Goal: Transaction & Acquisition: Subscribe to service/newsletter

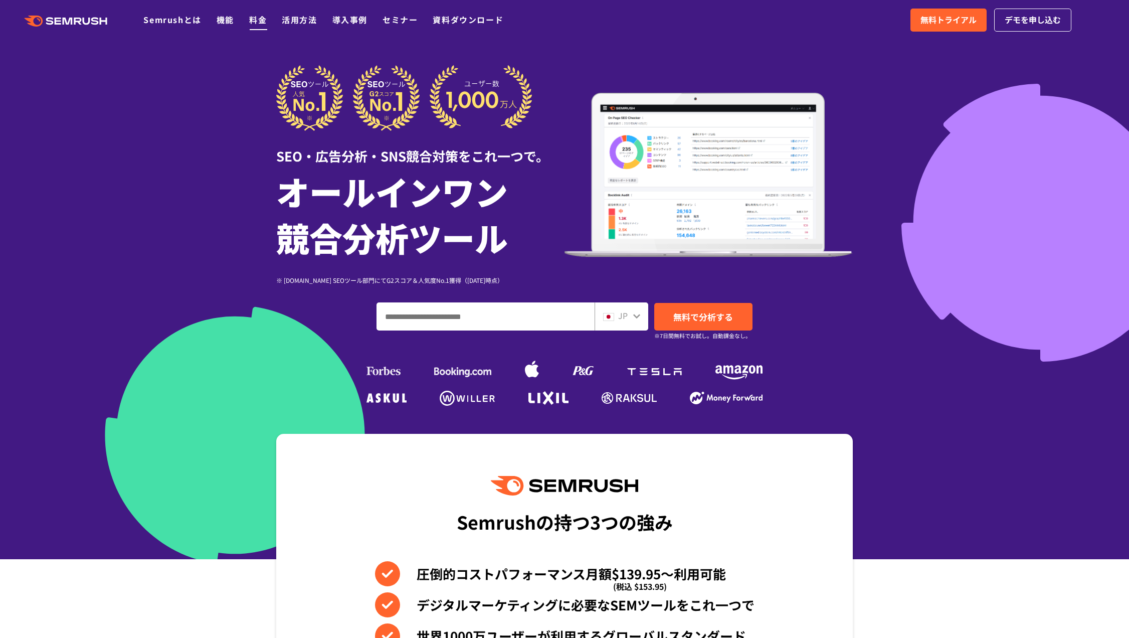
click at [251, 21] on link "料金" at bounding box center [258, 20] width 18 height 12
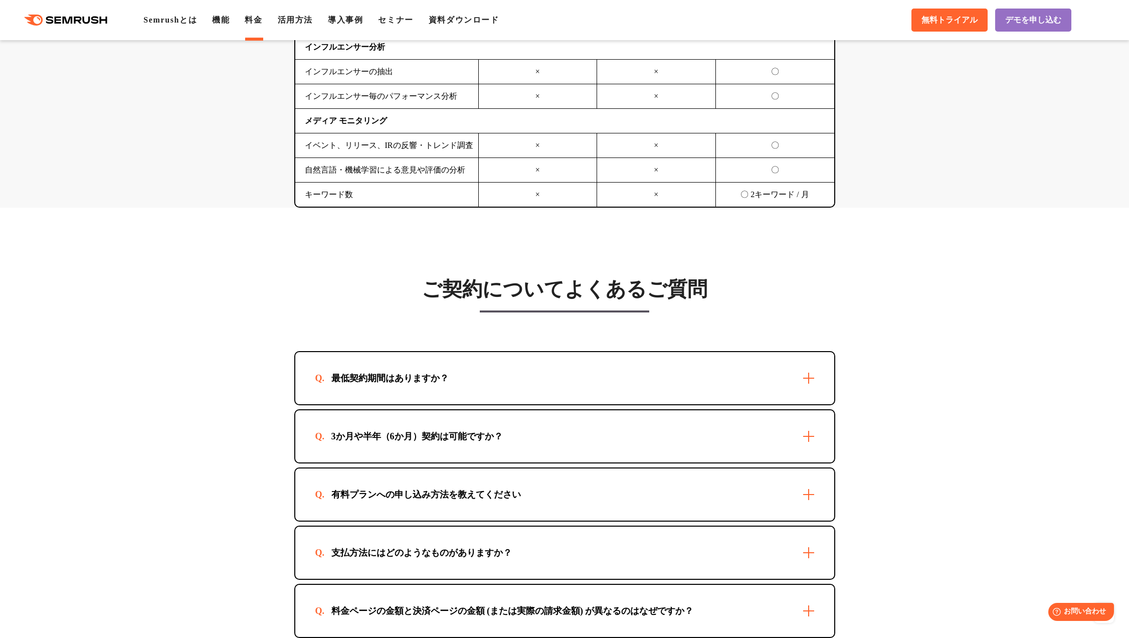
scroll to position [2691, 0]
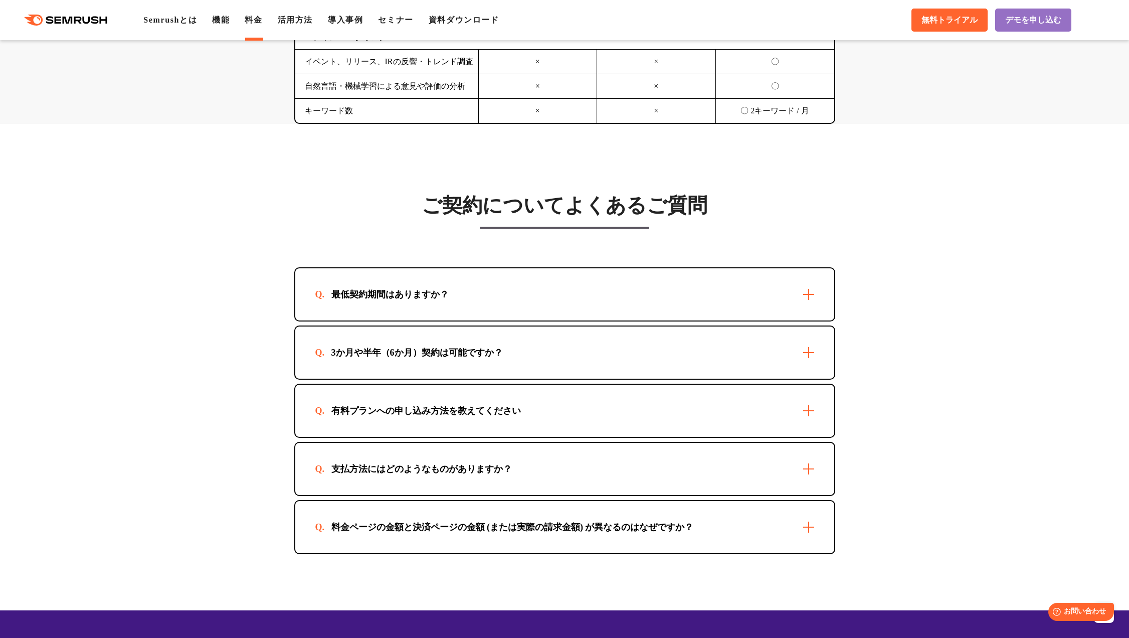
click at [445, 305] on div "最低契約期間はありますか？" at bounding box center [564, 294] width 539 height 52
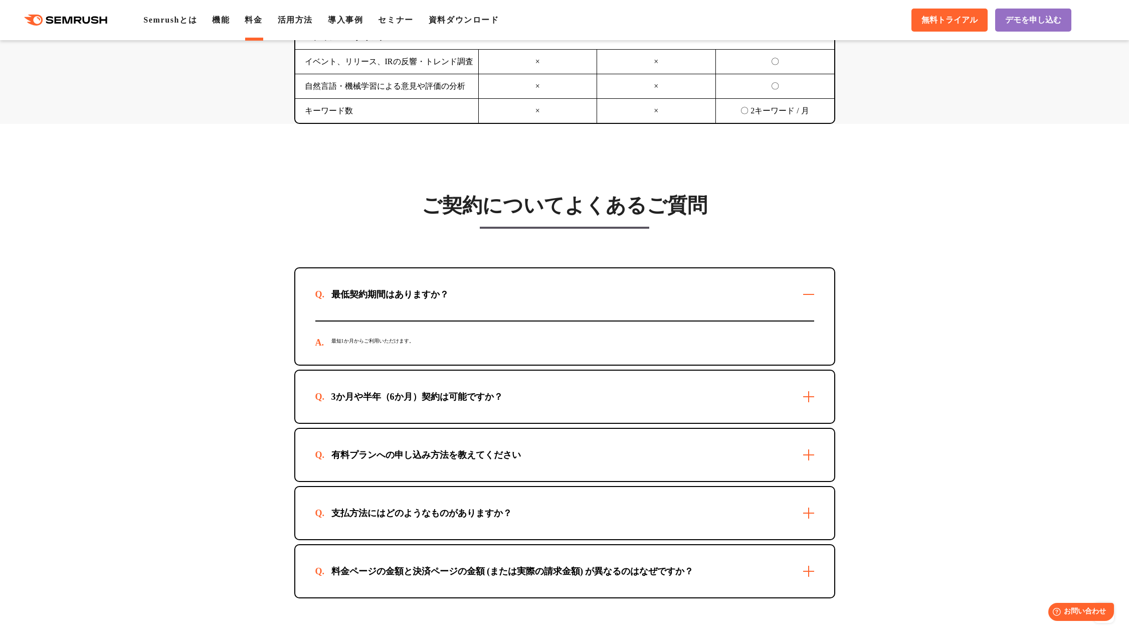
click at [445, 305] on div "最低契約期間はありますか？" at bounding box center [564, 294] width 539 height 52
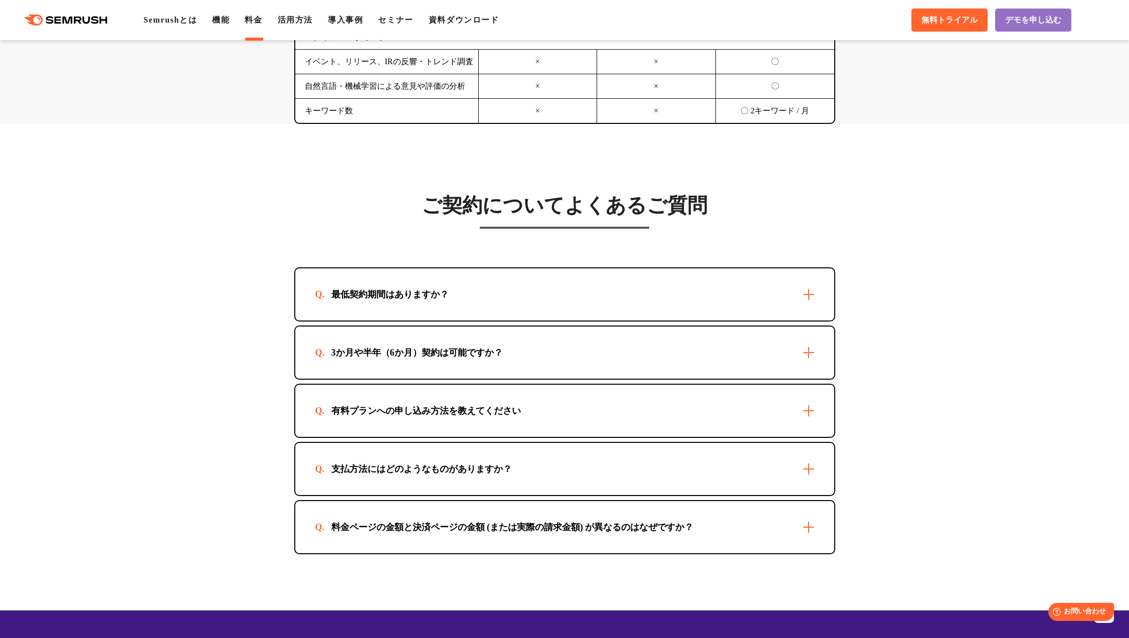
click at [429, 354] on div "3か月や半年（6か月）契約は可能ですか？" at bounding box center [417, 352] width 204 height 12
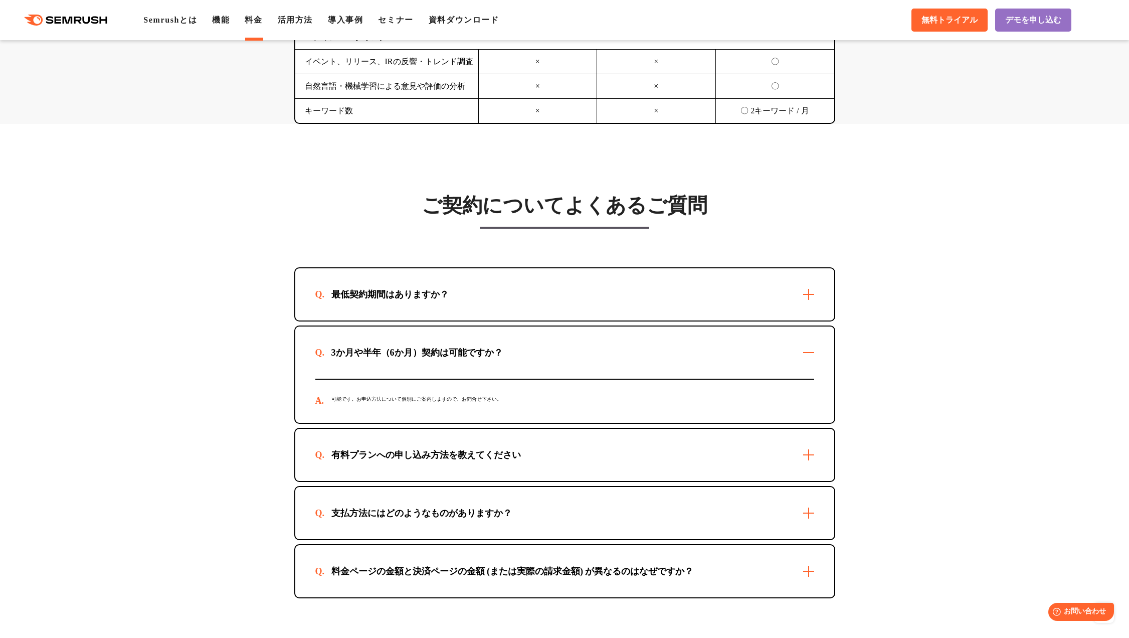
click at [429, 354] on div "3か月や半年（6か月）契約は可能ですか？" at bounding box center [417, 352] width 204 height 12
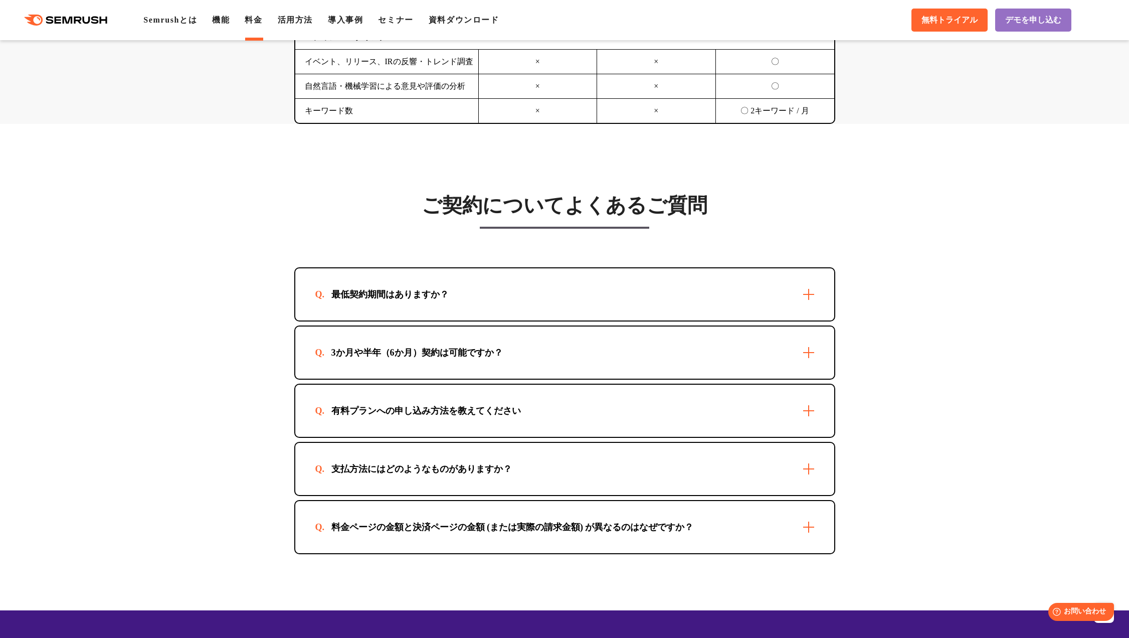
click at [426, 415] on div "有料プランへの申し込み方法を教えてください" at bounding box center [426, 411] width 222 height 12
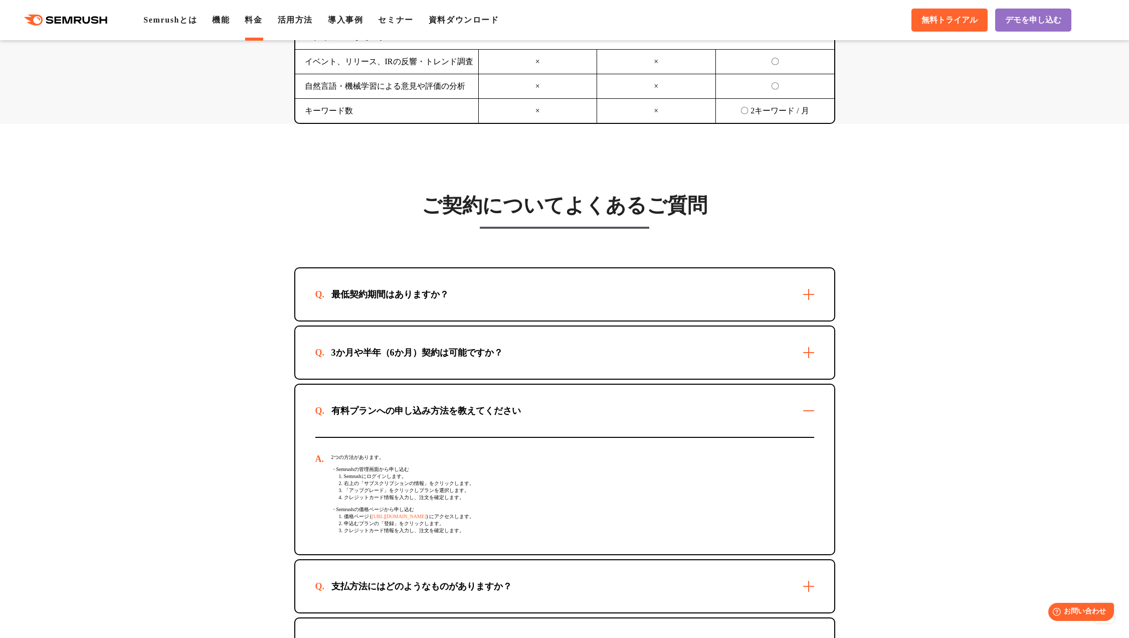
click at [426, 415] on div "有料プランへの申し込み方法を教えてください" at bounding box center [426, 411] width 222 height 12
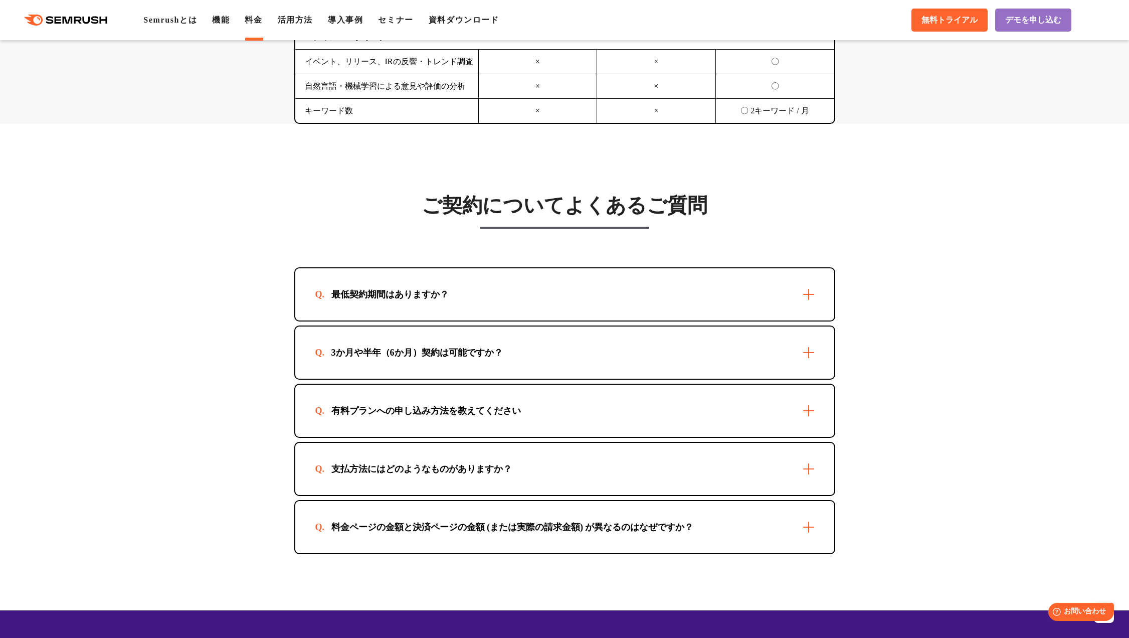
click at [426, 413] on div "有料プランへの申し込み方法を教えてください" at bounding box center [426, 411] width 222 height 12
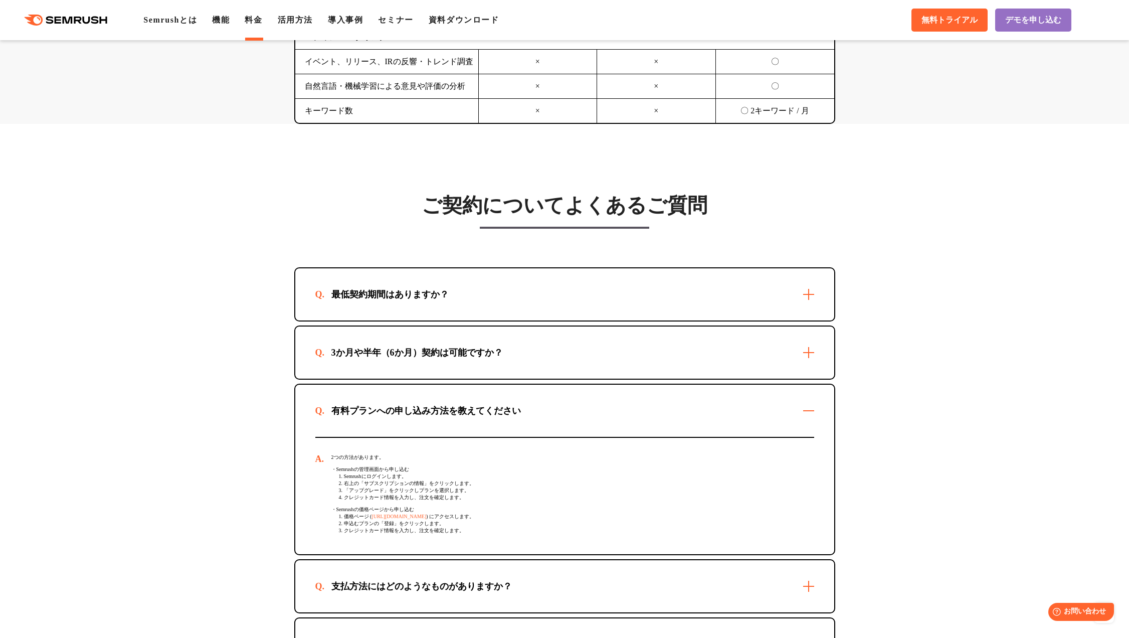
click at [426, 413] on div "有料プランへの申し込み方法を教えてください" at bounding box center [426, 411] width 222 height 12
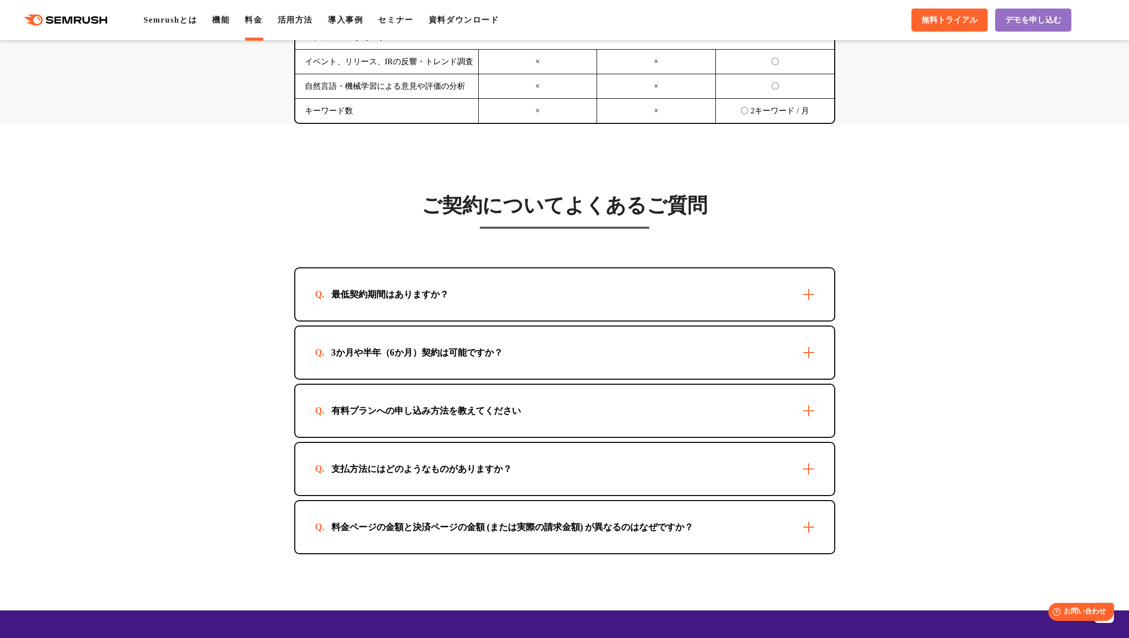
click at [885, 171] on section "ご契約についてよくあるご質問 最低契約期間はありますか？ 最短1か月からご利用いただけます。 3か月や半年（6か月）契約は可能ですか？ 可能です。お申込方法に…" at bounding box center [564, 367] width 1129 height 486
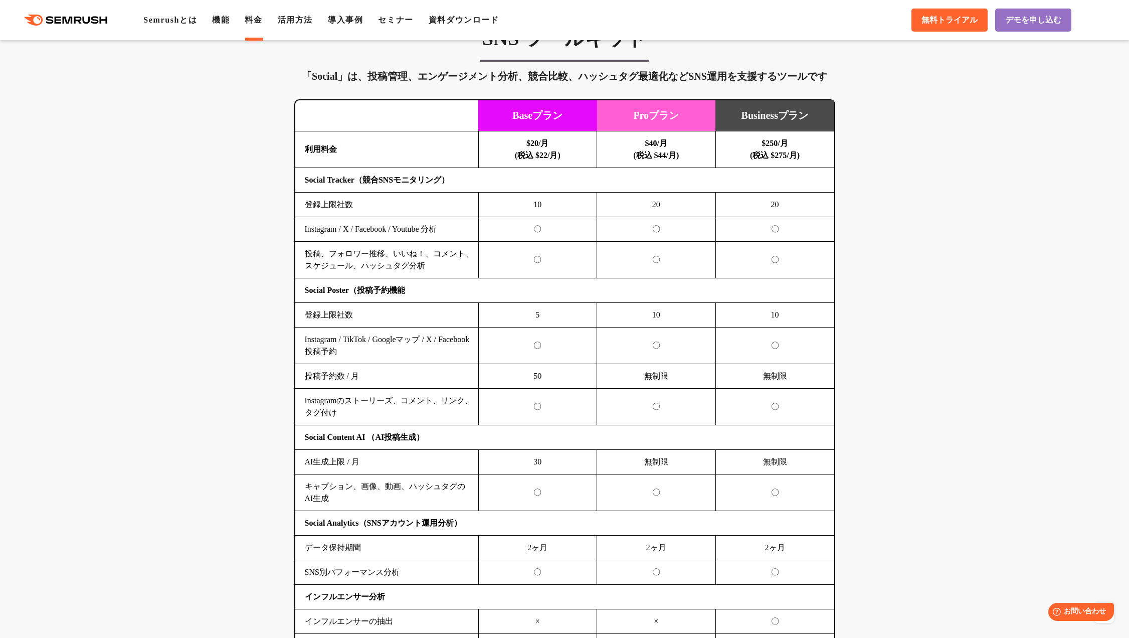
scroll to position [0, 0]
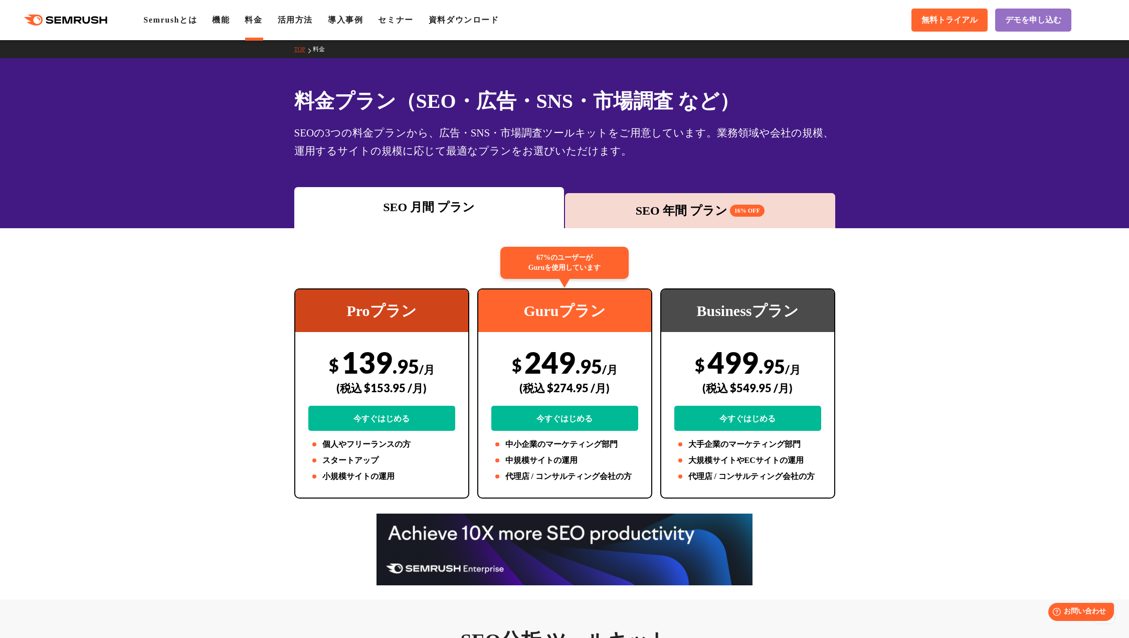
drag, startPoint x: 934, startPoint y: 297, endPoint x: 885, endPoint y: 114, distance: 189.3
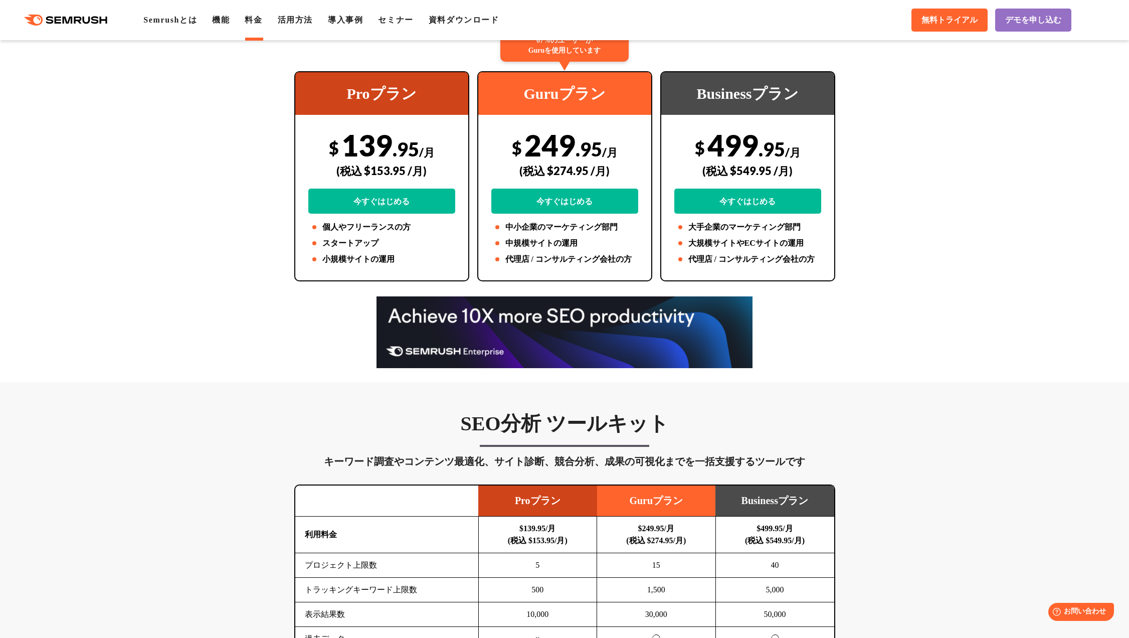
scroll to position [117, 0]
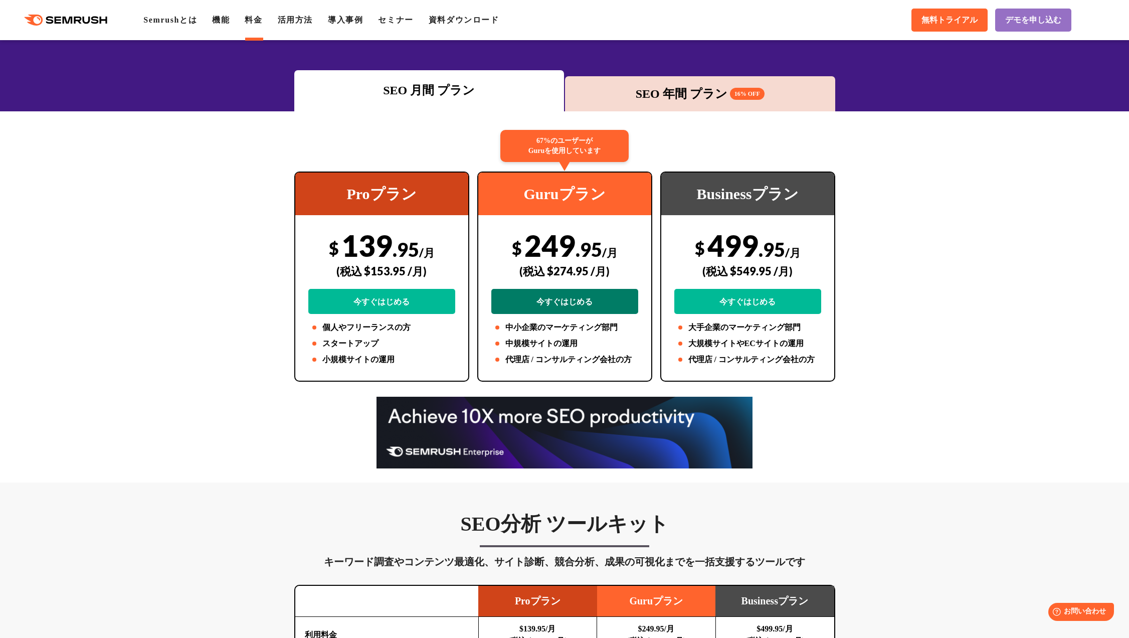
click at [550, 295] on link "今すぐはじめる" at bounding box center [564, 301] width 147 height 25
click at [657, 106] on div "SEO 年間 プラン 16% OFF" at bounding box center [700, 93] width 270 height 35
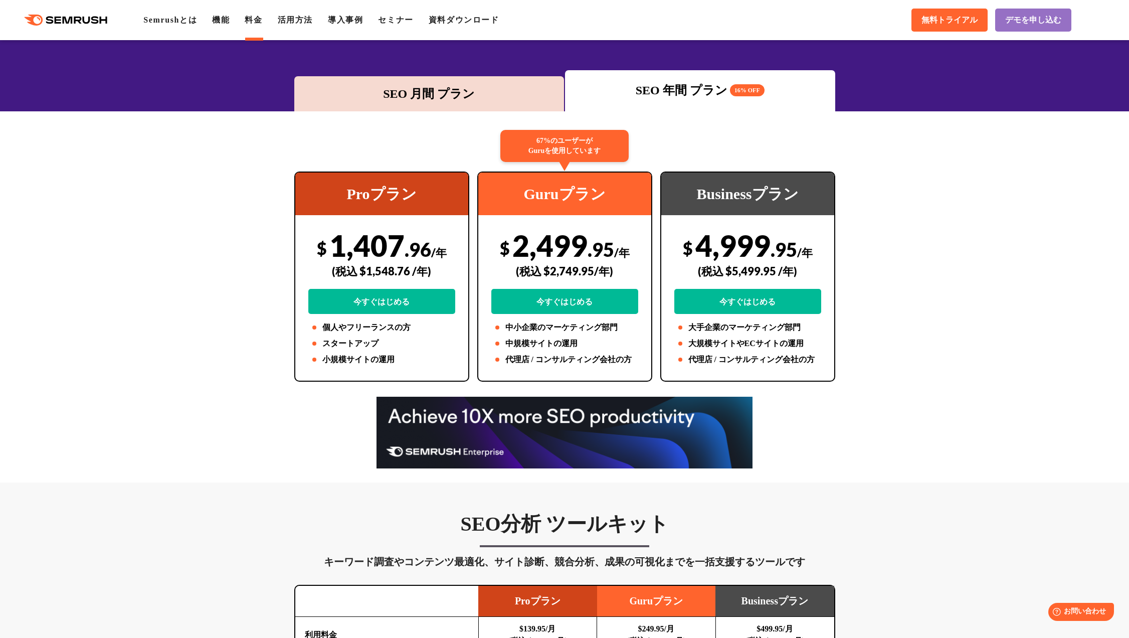
click at [490, 86] on div "SEO 月間 プラン" at bounding box center [429, 94] width 260 height 18
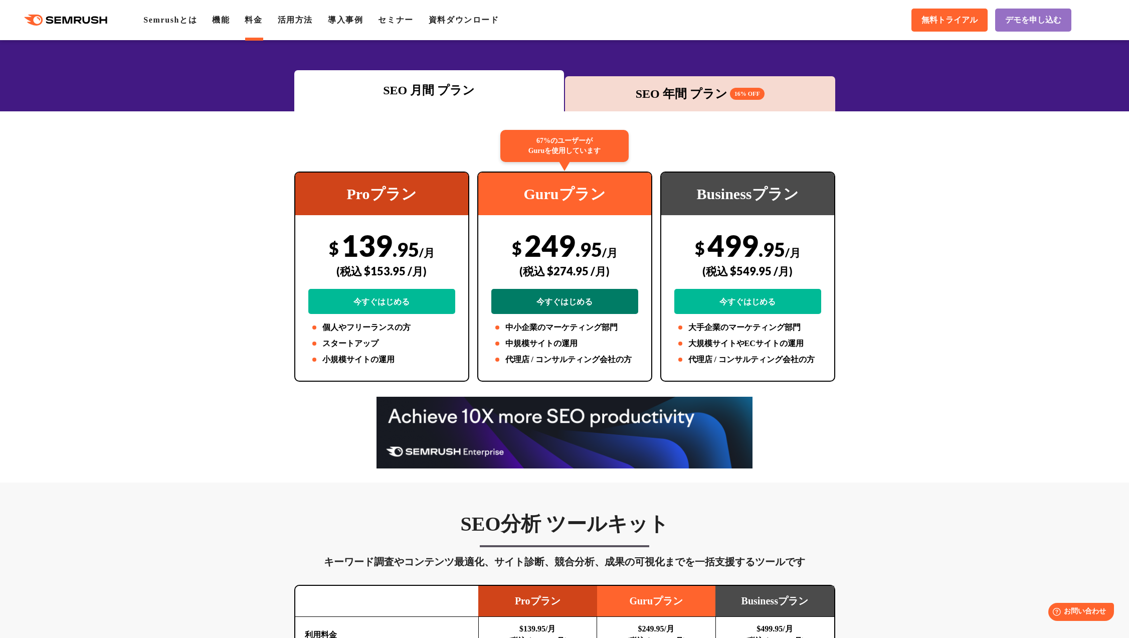
click at [567, 304] on link "今すぐはじめる" at bounding box center [564, 301] width 147 height 25
